Goal: Book appointment/travel/reservation

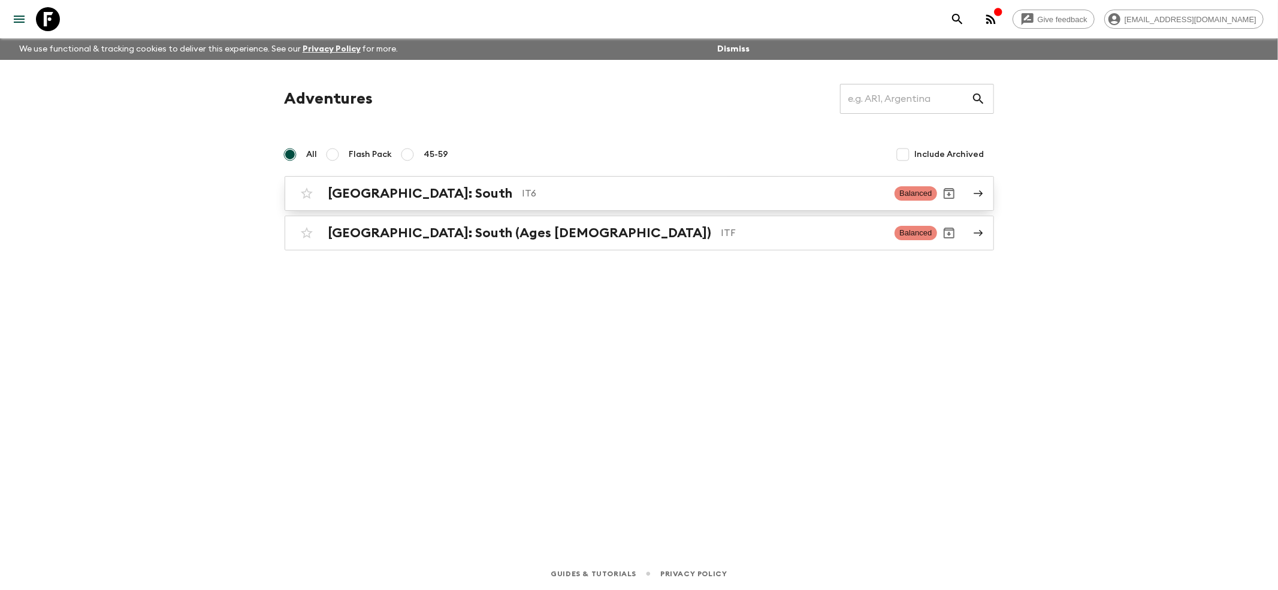
click at [371, 200] on h2 "[GEOGRAPHIC_DATA]: South" at bounding box center [420, 194] width 185 height 16
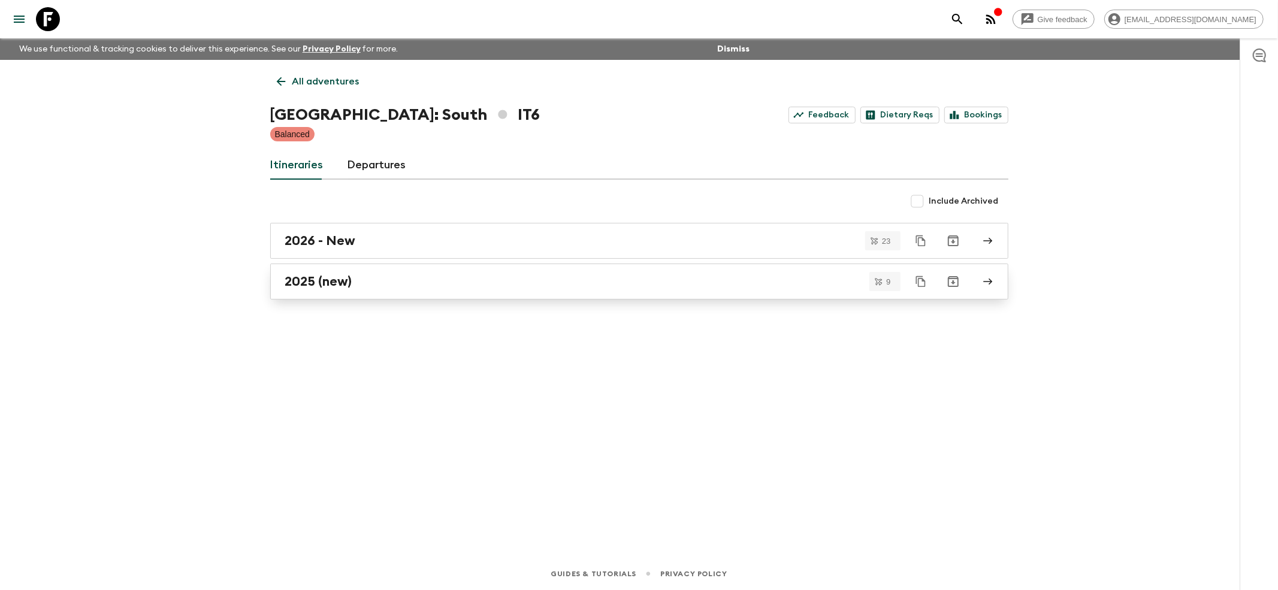
click at [314, 288] on h2 "2025 (new)" at bounding box center [318, 282] width 67 height 16
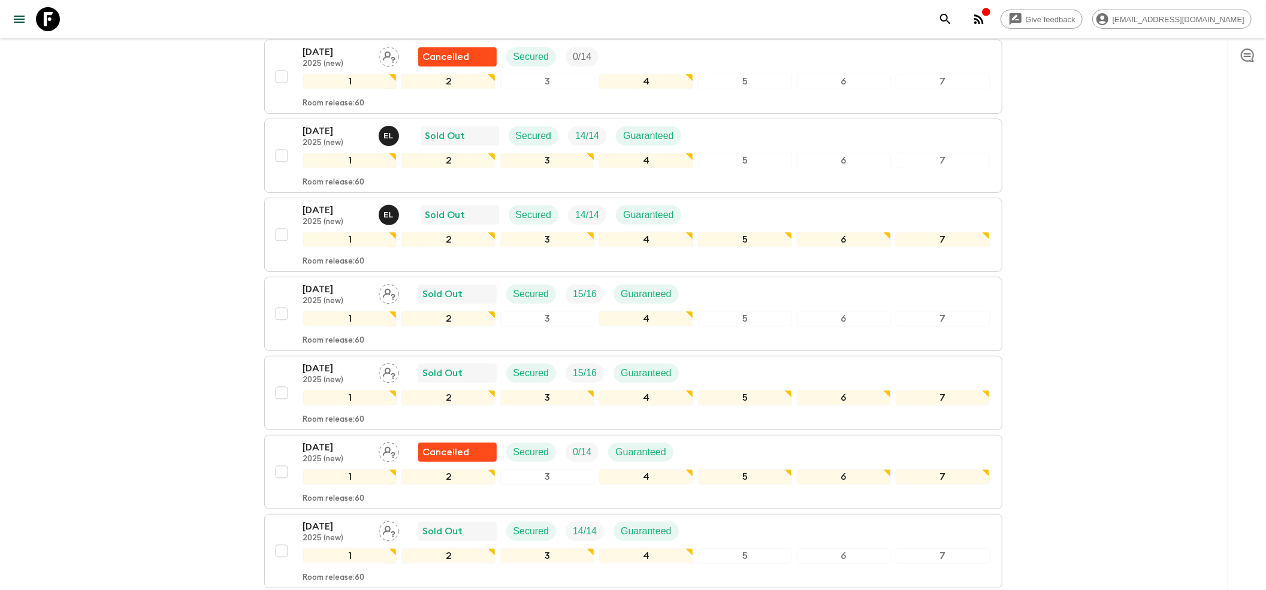
scroll to position [319, 0]
click at [331, 202] on p "[DATE]" at bounding box center [336, 209] width 66 height 14
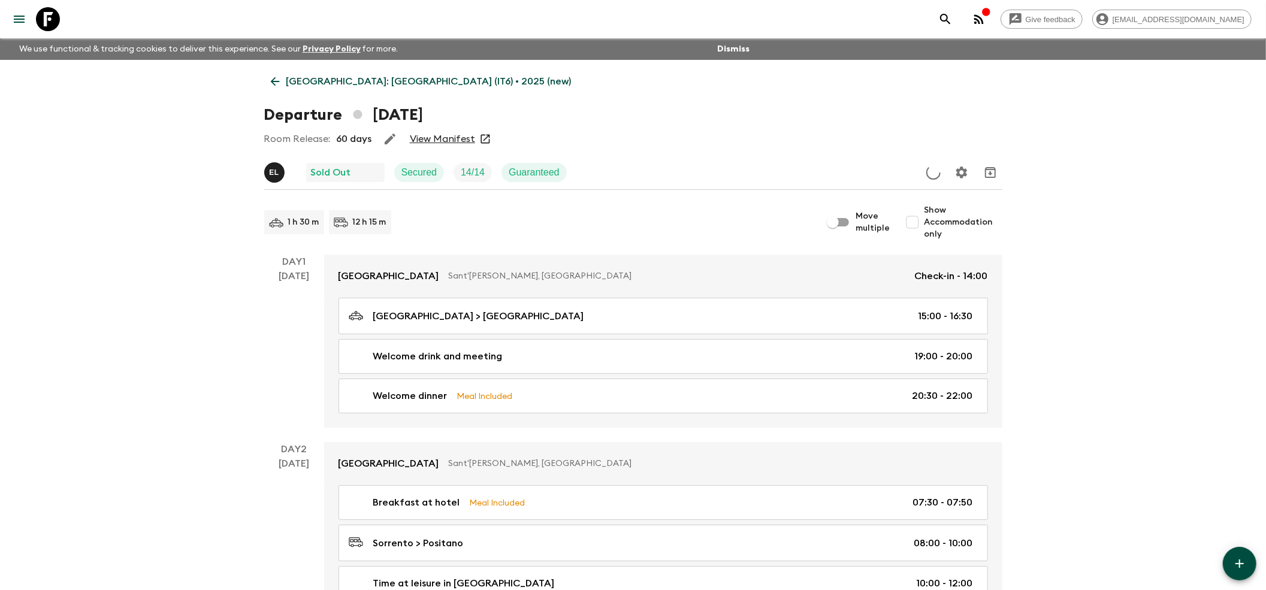
click at [425, 144] on link "View Manifest" at bounding box center [442, 139] width 65 height 12
